Goal: Task Accomplishment & Management: Manage account settings

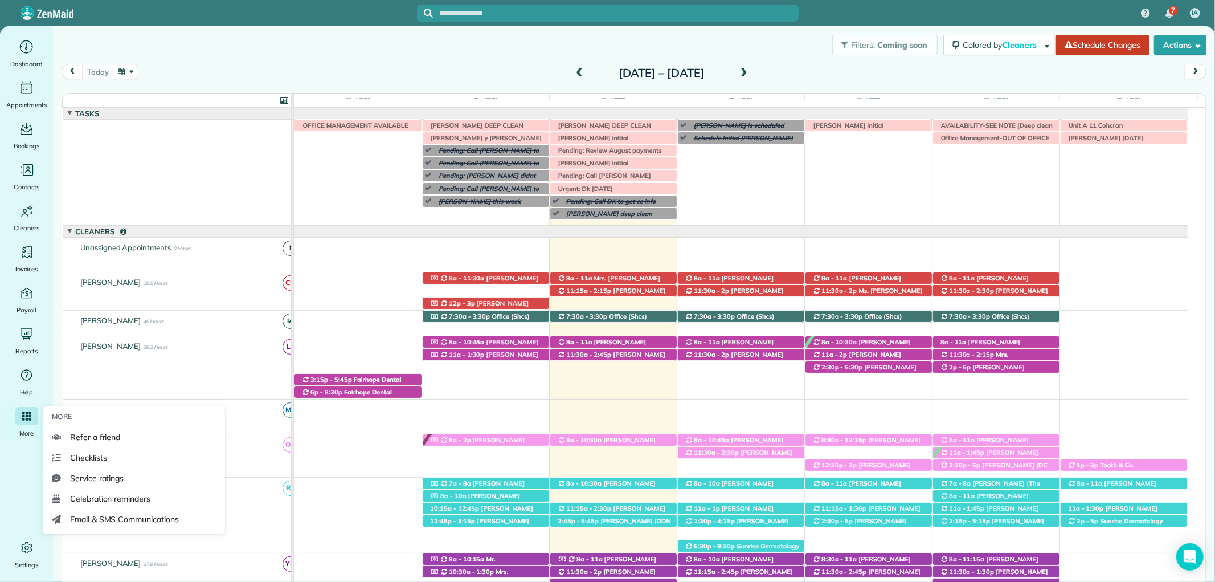
scroll to position [198, 0]
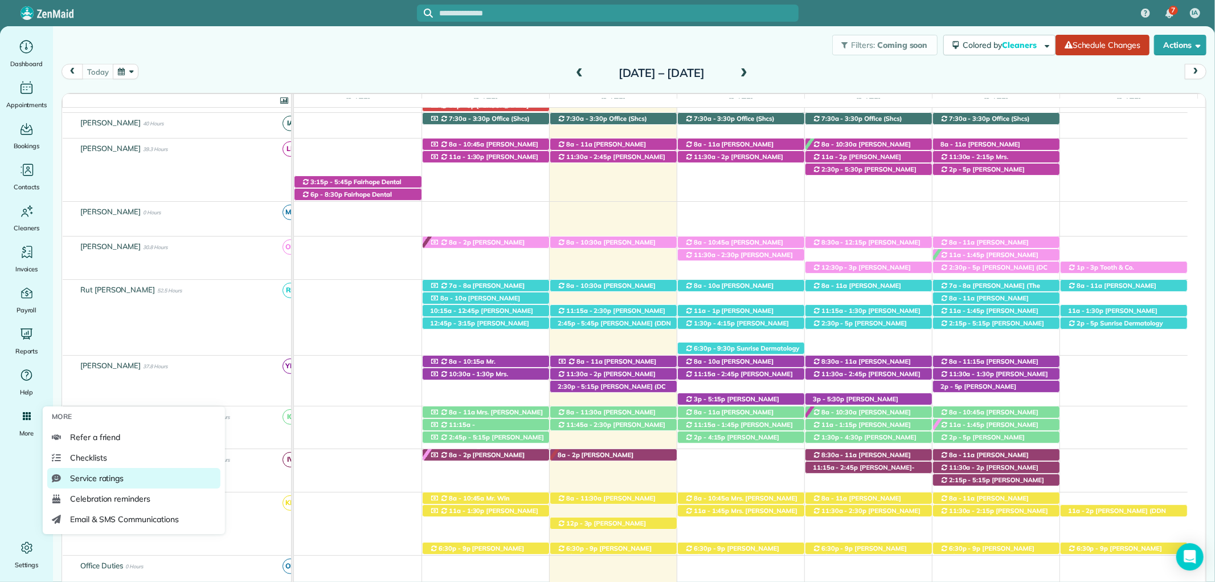
click at [92, 479] on span "Service ratings" at bounding box center [97, 477] width 54 height 11
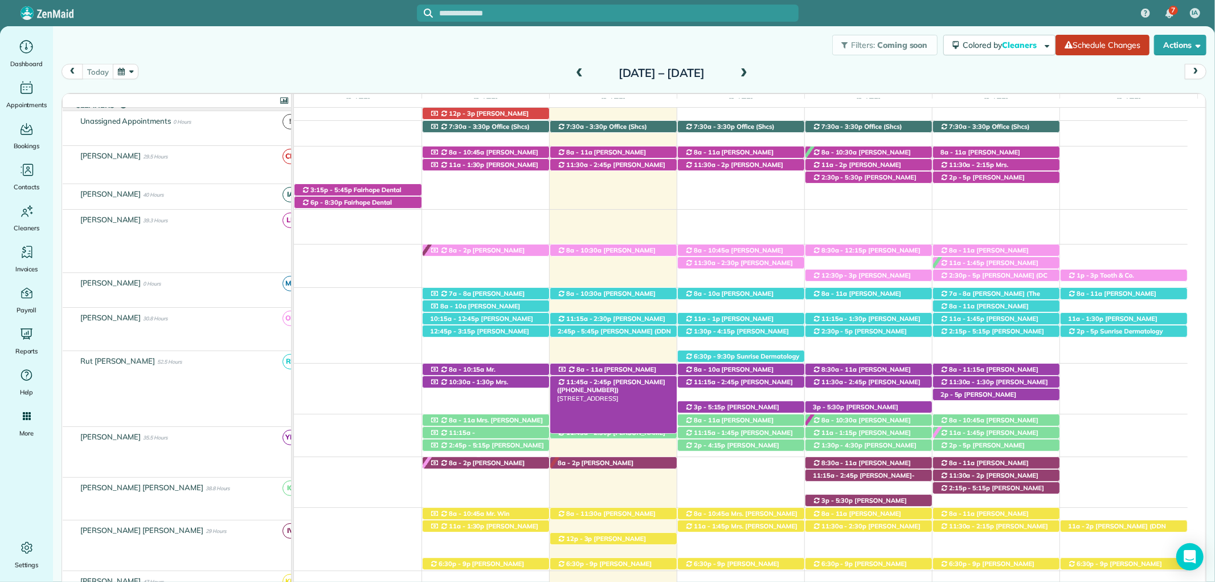
scroll to position [190, 0]
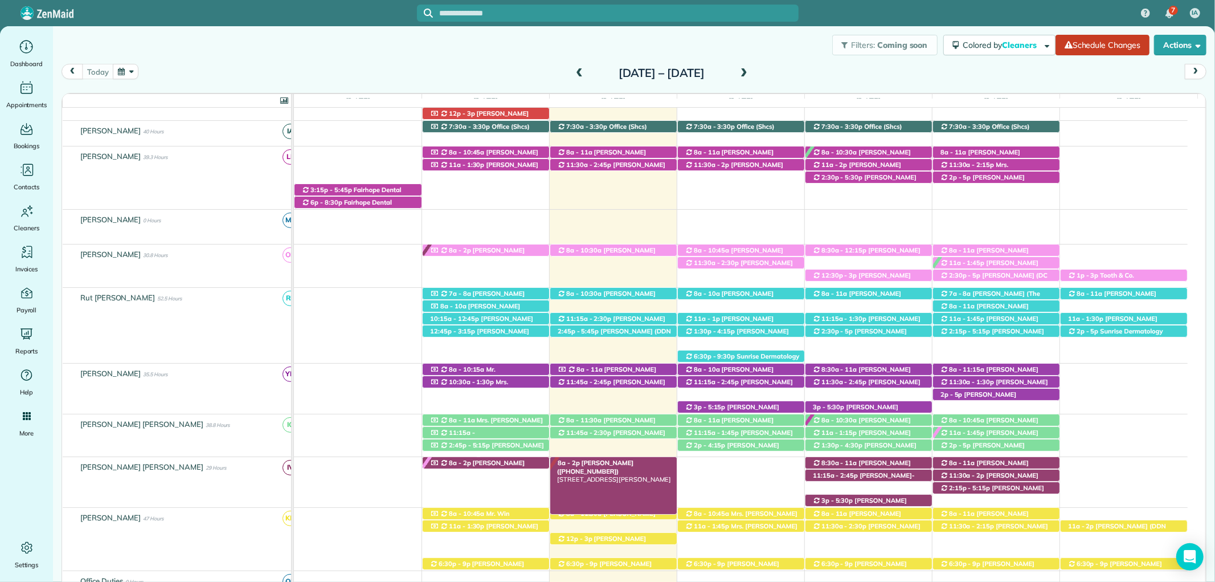
click at [601, 466] on span "[PERSON_NAME] ([PHONE_NUMBER])" at bounding box center [595, 467] width 76 height 16
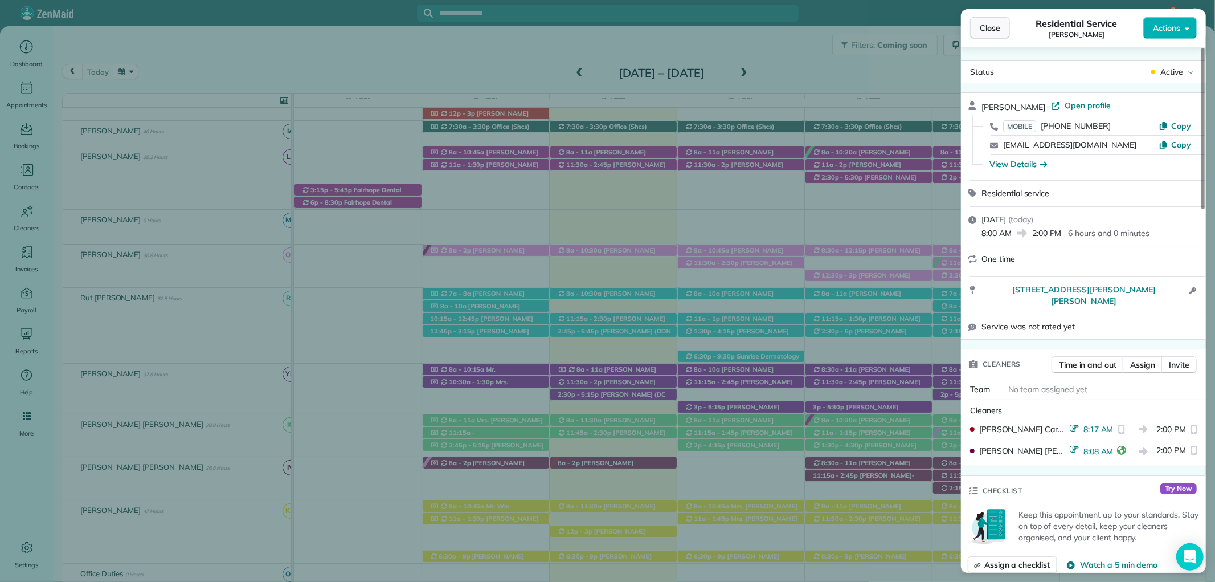
click at [997, 32] on span "Close" at bounding box center [990, 27] width 21 height 11
